Goal: Task Accomplishment & Management: Manage account settings

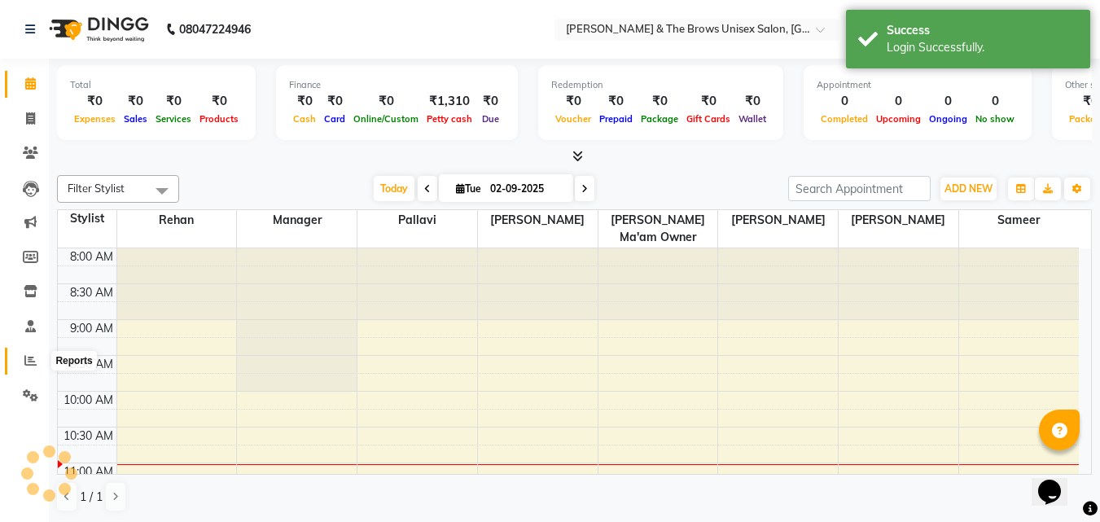
click at [31, 354] on icon at bounding box center [30, 360] width 12 height 12
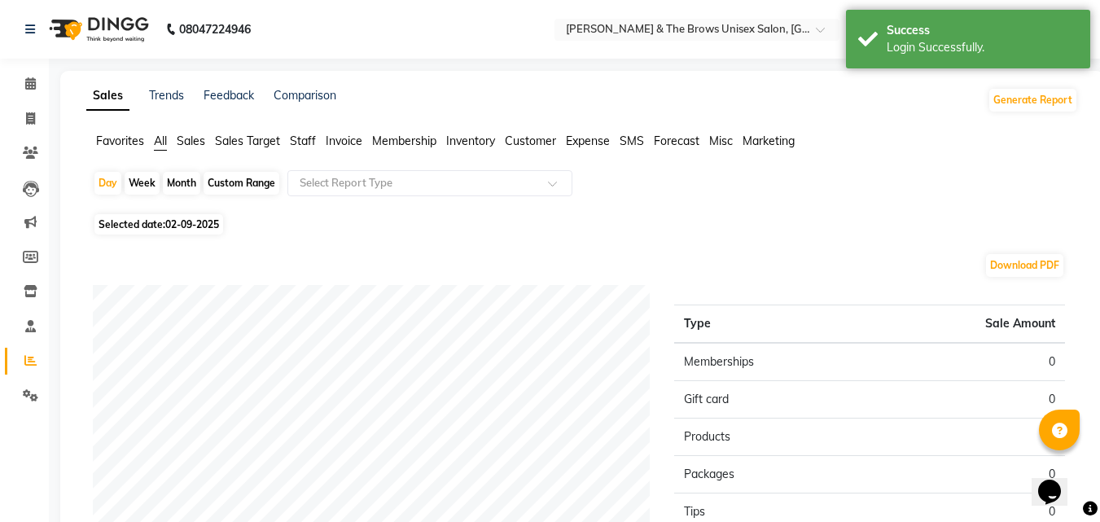
click at [311, 142] on span "Staff" at bounding box center [303, 140] width 26 height 15
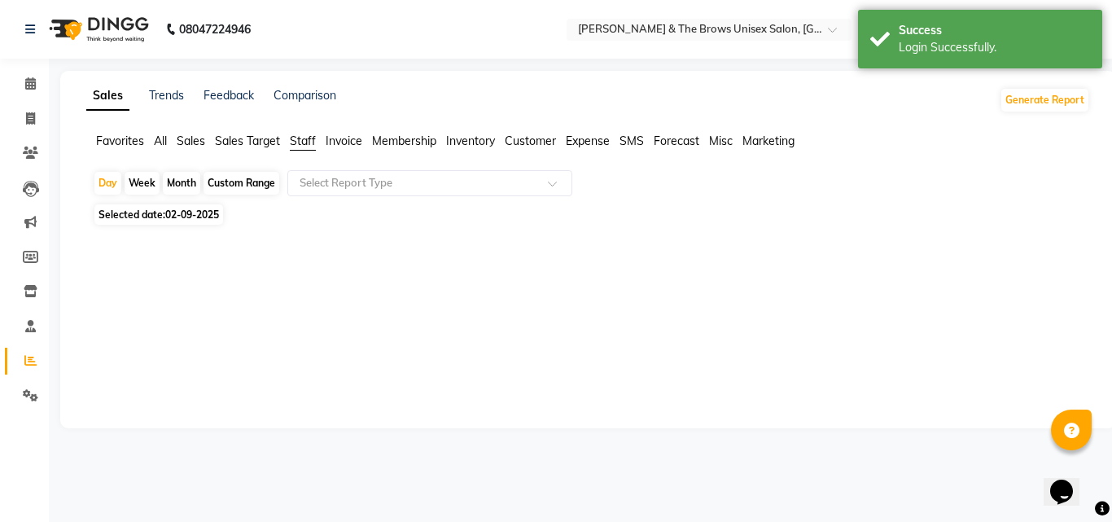
click at [184, 181] on div "Month" at bounding box center [181, 183] width 37 height 23
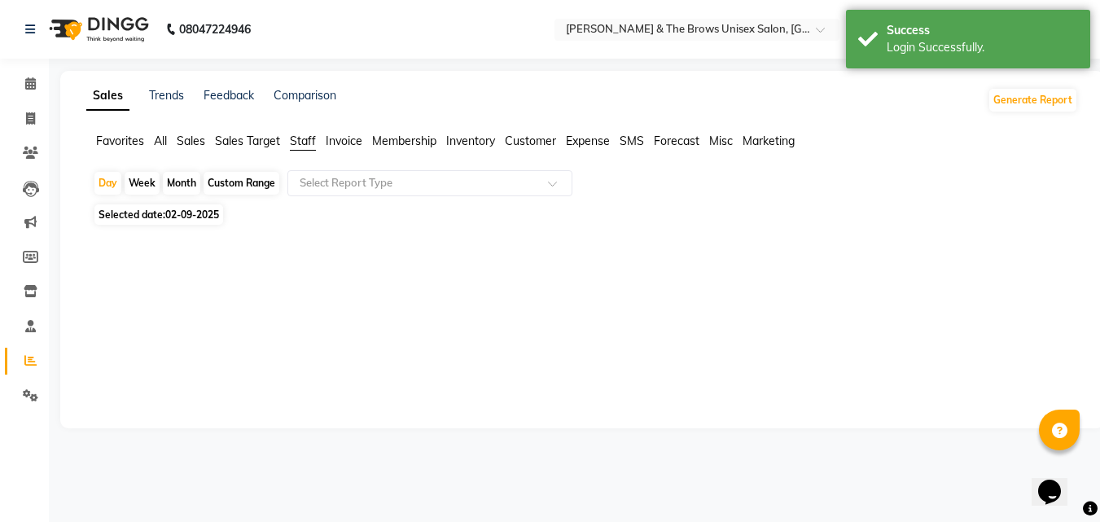
select select "9"
select select "2025"
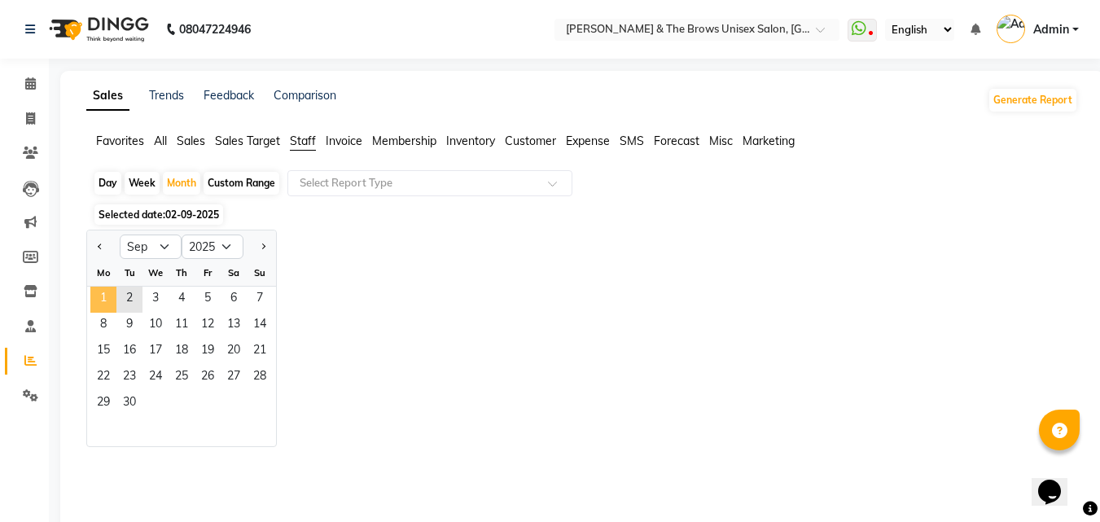
click at [110, 298] on span "1" at bounding box center [103, 299] width 26 height 26
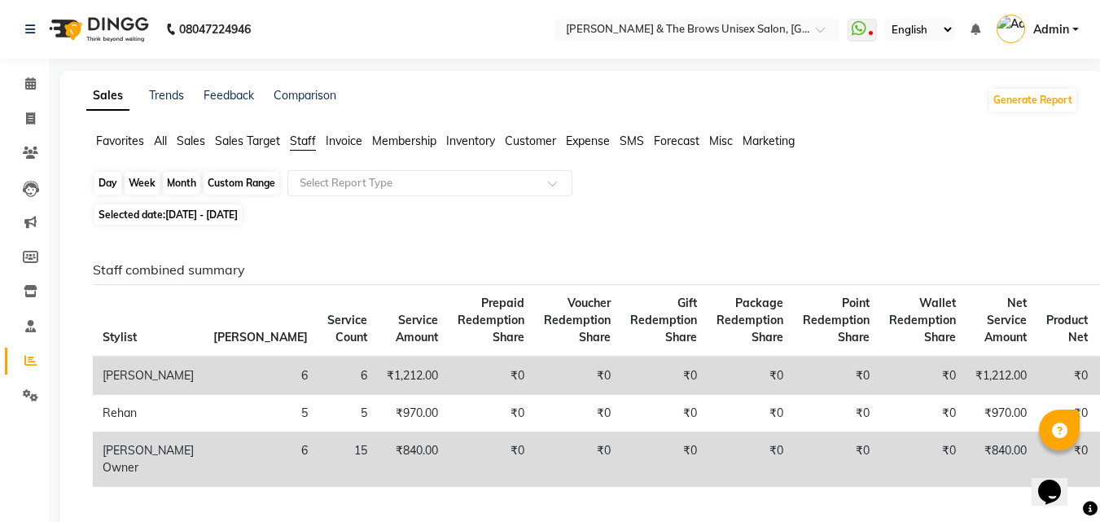
click at [184, 181] on div "Month" at bounding box center [181, 183] width 37 height 23
select select "9"
select select "2025"
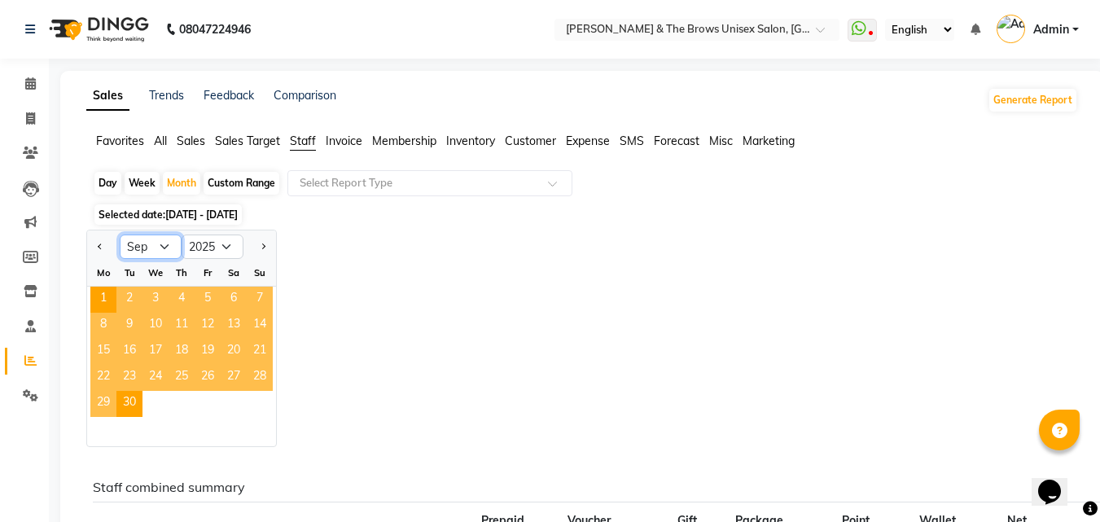
click at [152, 251] on select "Jan Feb Mar Apr May Jun [DATE] Aug Sep Oct Nov Dec" at bounding box center [151, 246] width 62 height 24
select select "8"
click at [120, 234] on select "Jan Feb Mar Apr May Jun [DATE] Aug Sep Oct Nov Dec" at bounding box center [151, 246] width 62 height 24
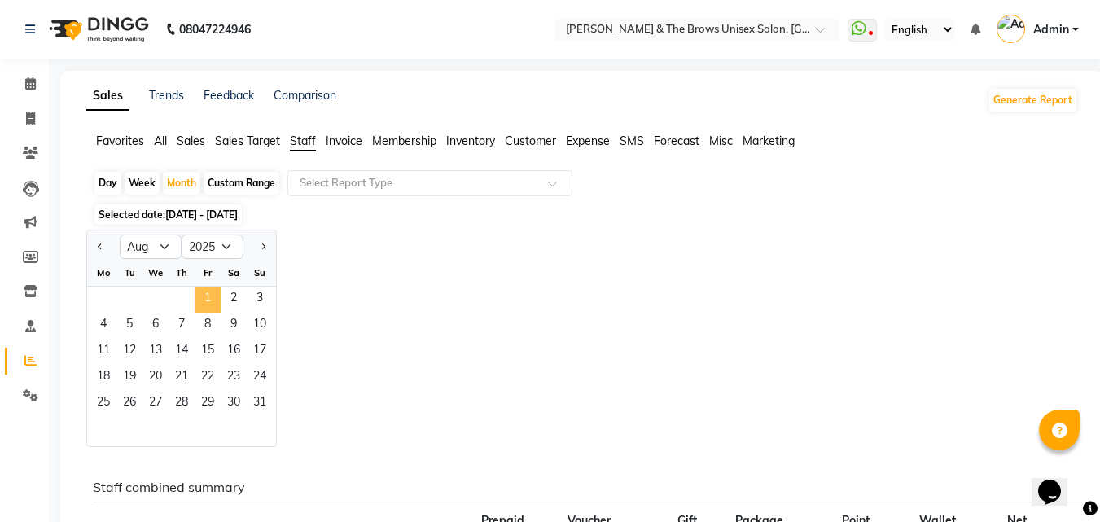
click at [200, 300] on span "1" at bounding box center [208, 299] width 26 height 26
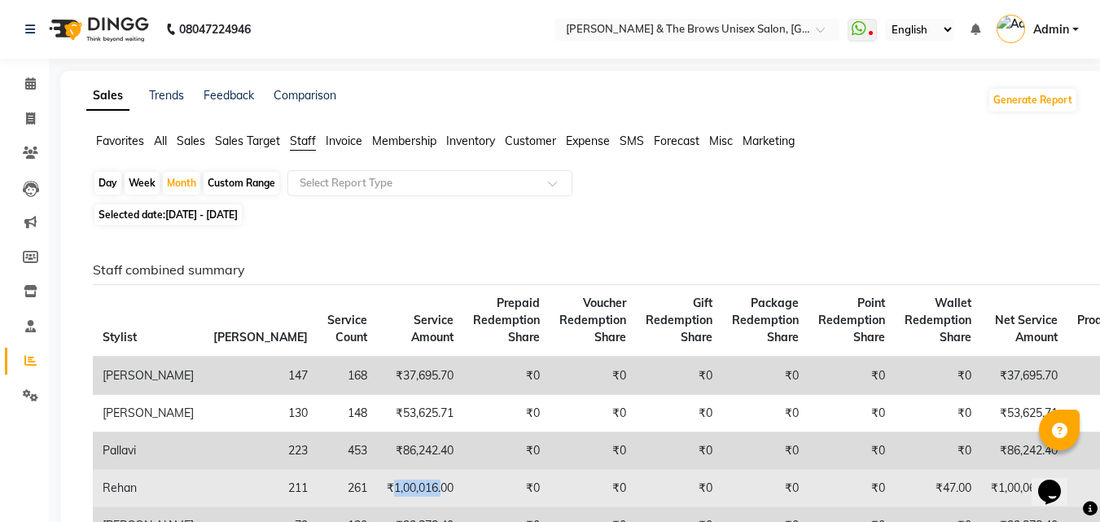
drag, startPoint x: 278, startPoint y: 486, endPoint x: 329, endPoint y: 482, distance: 50.6
click at [377, 482] on td "₹1,00,016.00" at bounding box center [420, 488] width 86 height 37
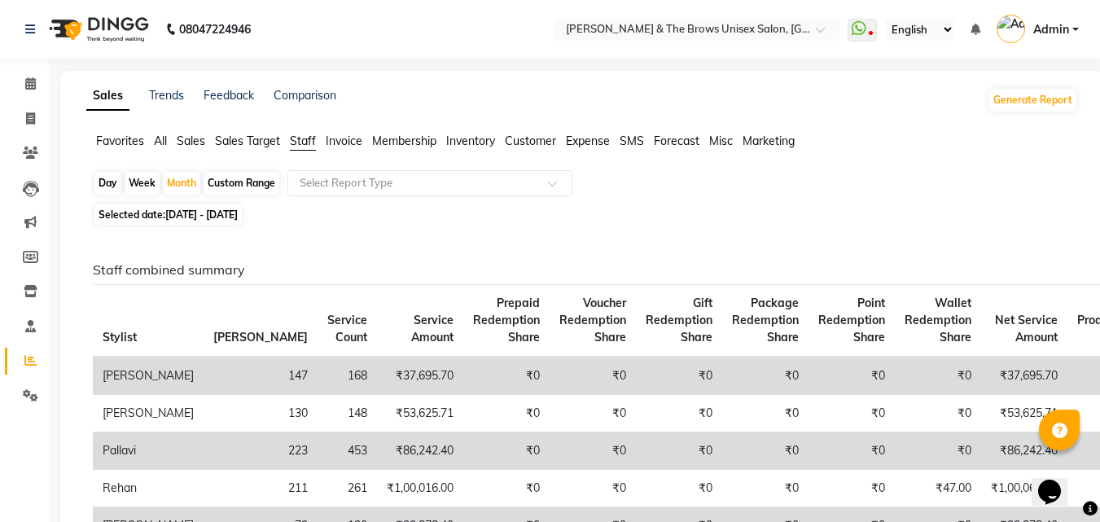
click at [1070, 28] on link "Admin" at bounding box center [1037, 29] width 82 height 27
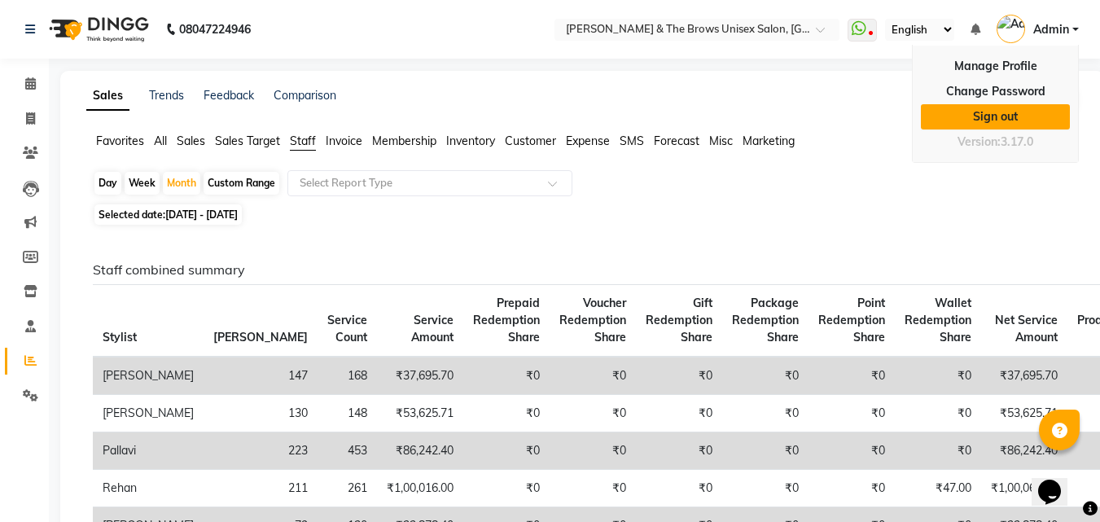
click at [982, 120] on link "Sign out" at bounding box center [994, 116] width 149 height 25
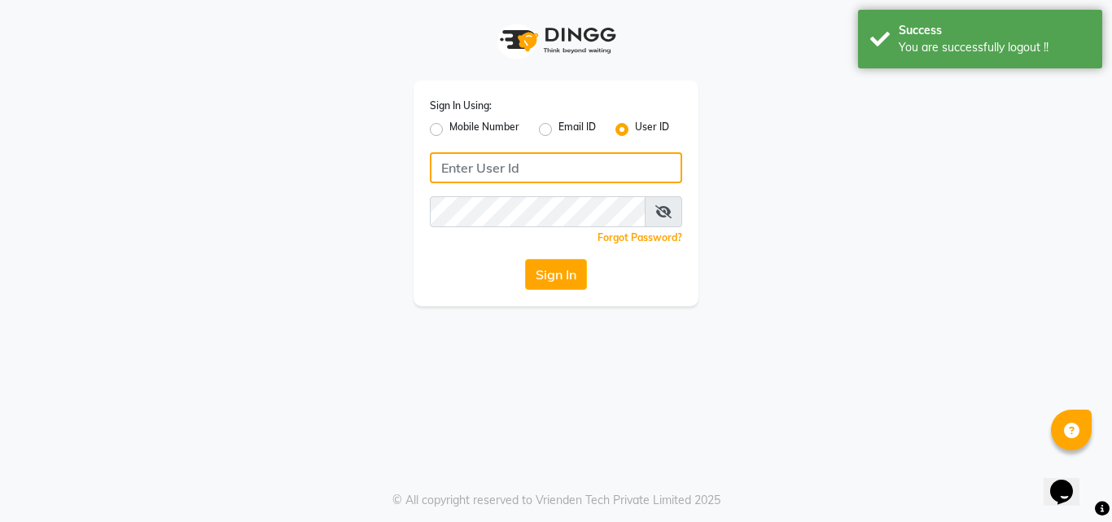
type input "8447146829"
